Goal: Find specific page/section: Find specific page/section

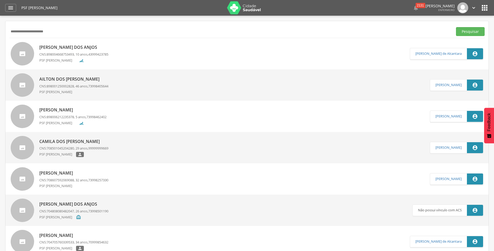
click at [53, 33] on input "**********" at bounding box center [230, 31] width 442 height 9
type input "*"
type input "**********"
click at [472, 32] on button "Pesquisar" at bounding box center [470, 31] width 29 height 9
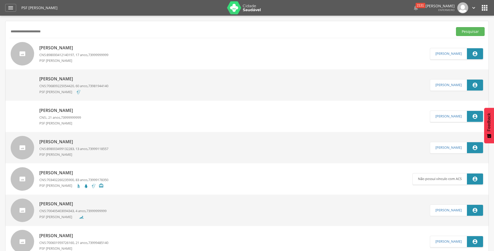
click at [54, 47] on p "[PERSON_NAME]" at bounding box center [73, 48] width 69 height 6
type input "**********"
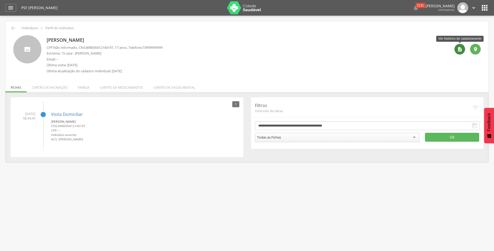
click at [460, 47] on icon "" at bounding box center [459, 49] width 5 height 5
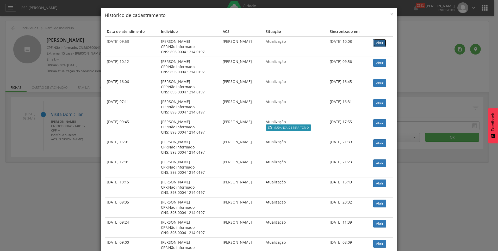
click at [377, 43] on link "Abrir" at bounding box center [379, 43] width 13 height 8
click at [390, 14] on span "×" at bounding box center [391, 13] width 3 height 7
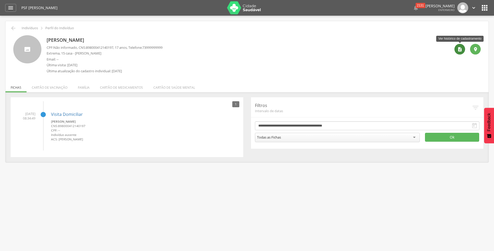
click at [461, 49] on icon "" at bounding box center [459, 49] width 5 height 5
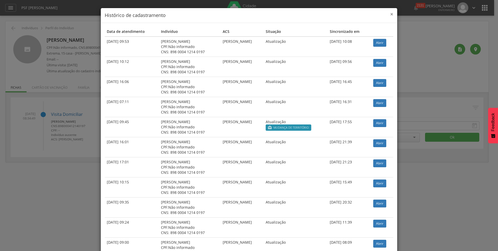
click at [390, 14] on span "×" at bounding box center [391, 13] width 3 height 7
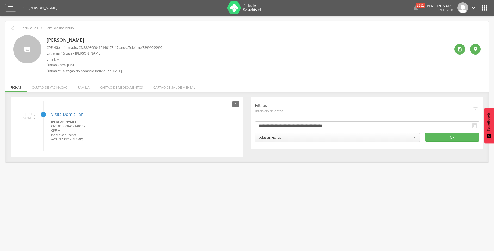
click at [484, 9] on icon "" at bounding box center [485, 8] width 8 height 8
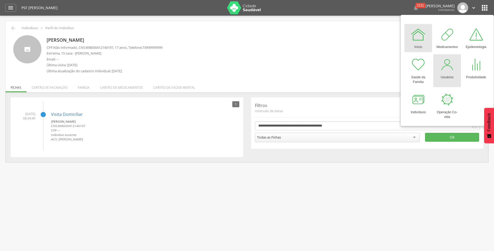
click at [448, 69] on div at bounding box center [447, 65] width 16 height 16
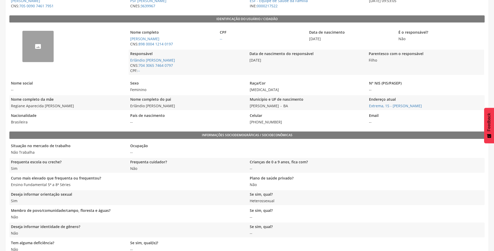
scroll to position [114, 0]
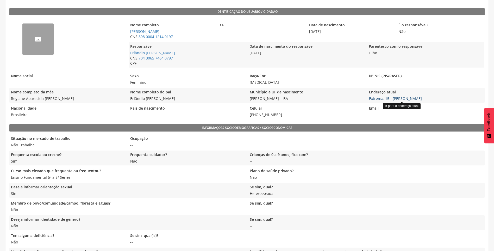
click at [390, 97] on link "Extrema, 15 - [PERSON_NAME]" at bounding box center [395, 98] width 53 height 5
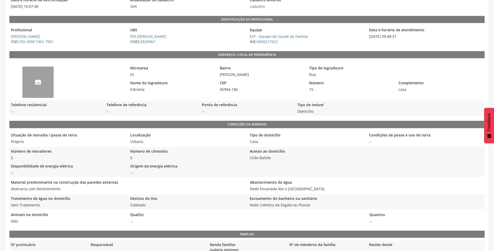
scroll to position [86, 0]
